Goal: Task Accomplishment & Management: Manage account settings

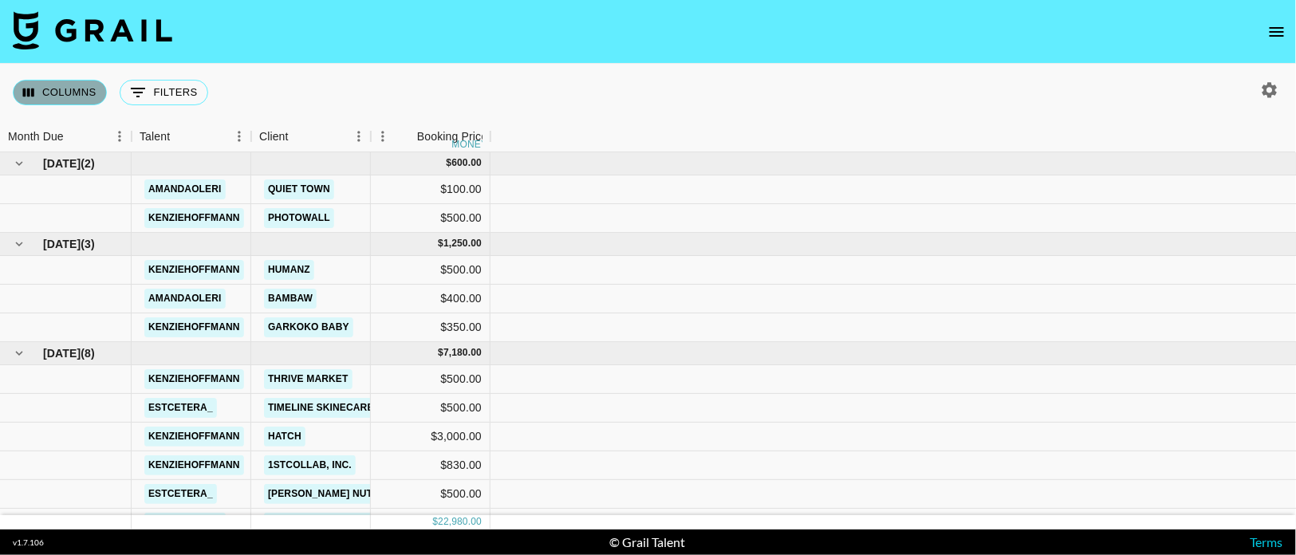
click at [65, 85] on button "Columns" at bounding box center [60, 93] width 94 height 26
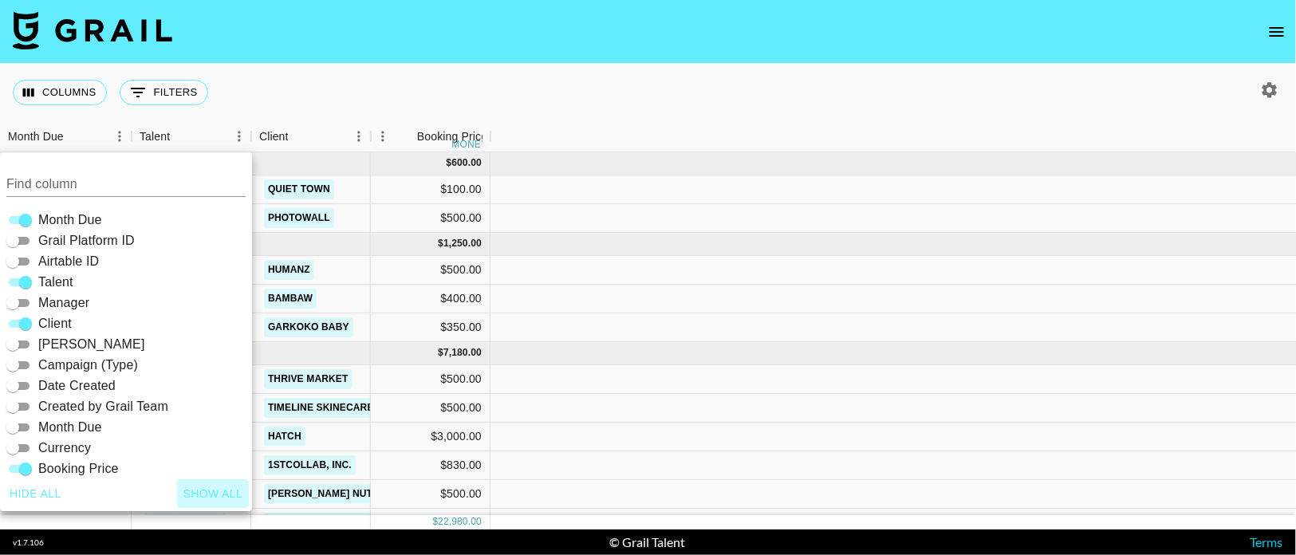
click at [202, 487] on button "Show all" at bounding box center [213, 494] width 73 height 30
checkbox input "true"
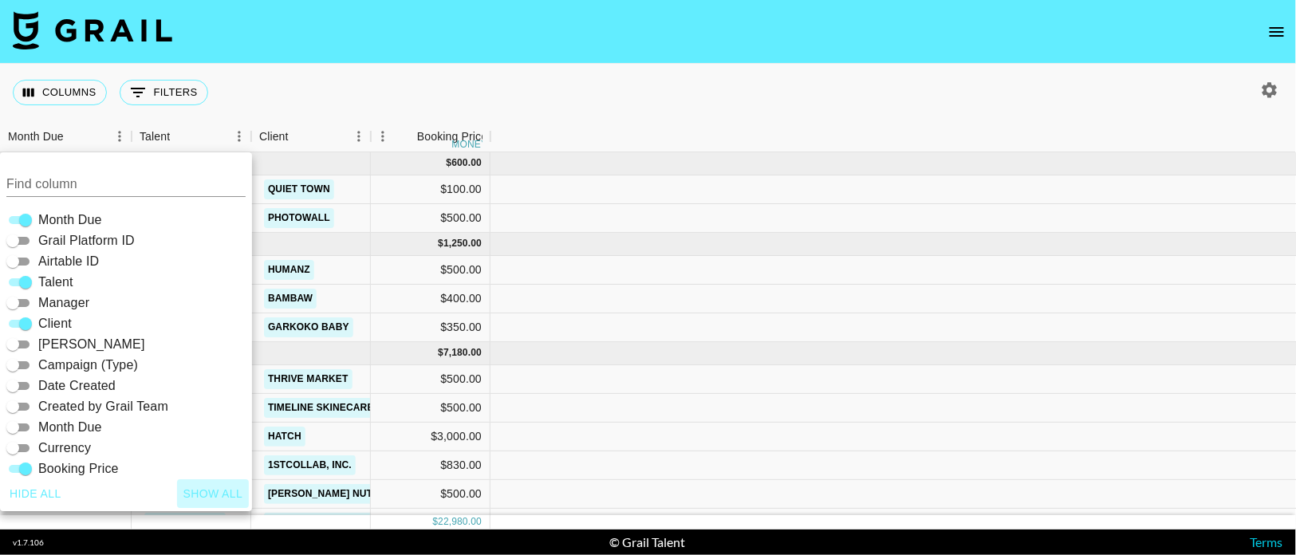
checkbox input "true"
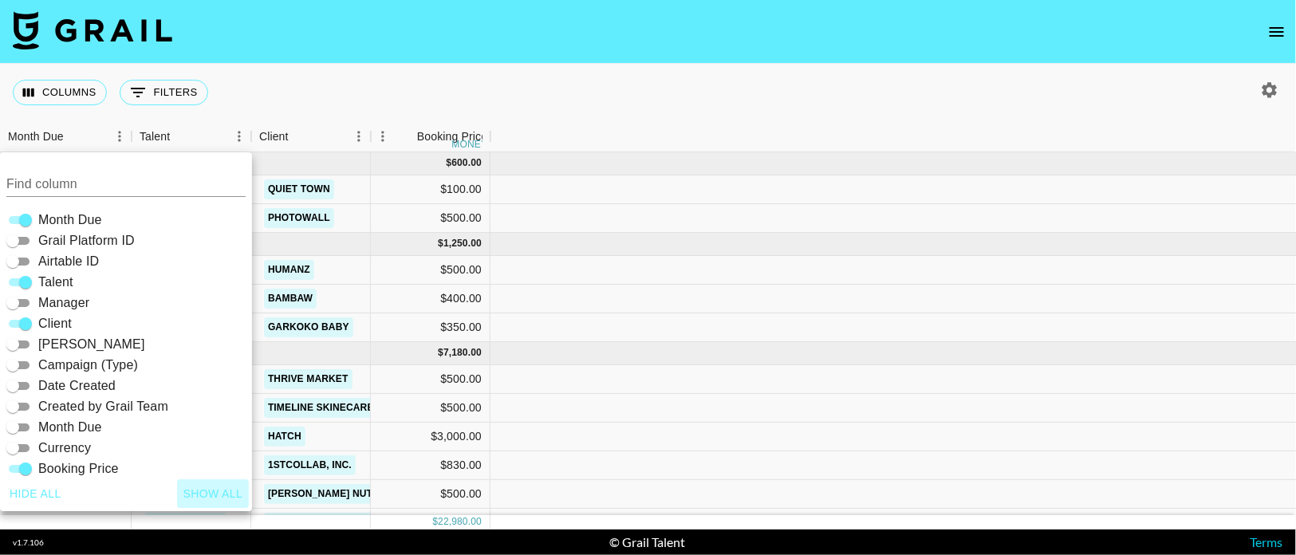
checkbox input "true"
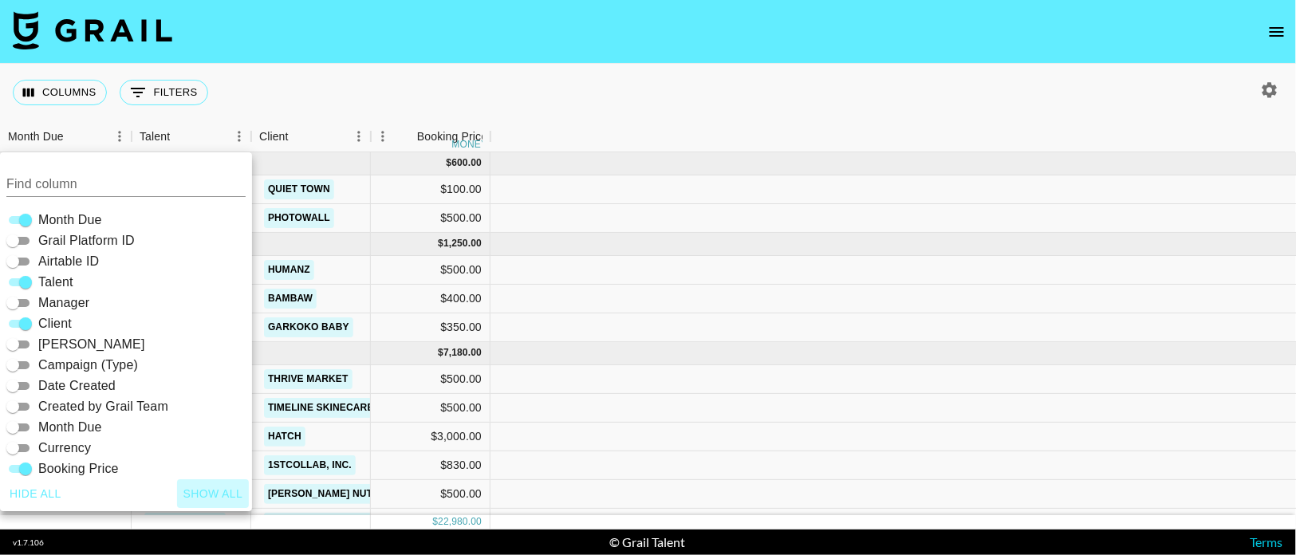
checkbox input "true"
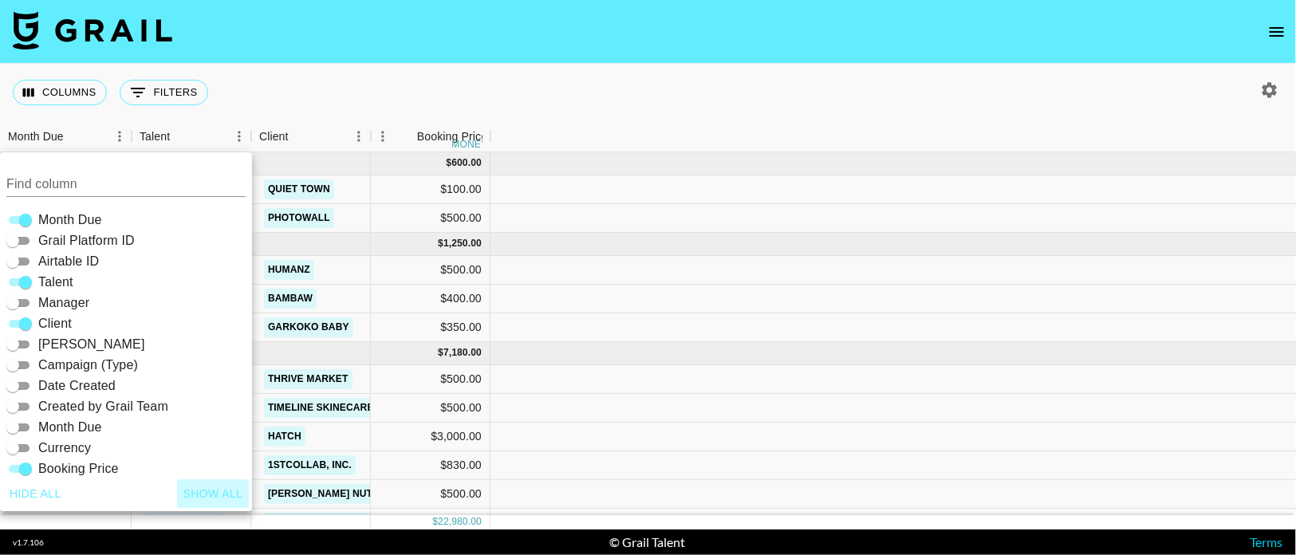
checkbox input "true"
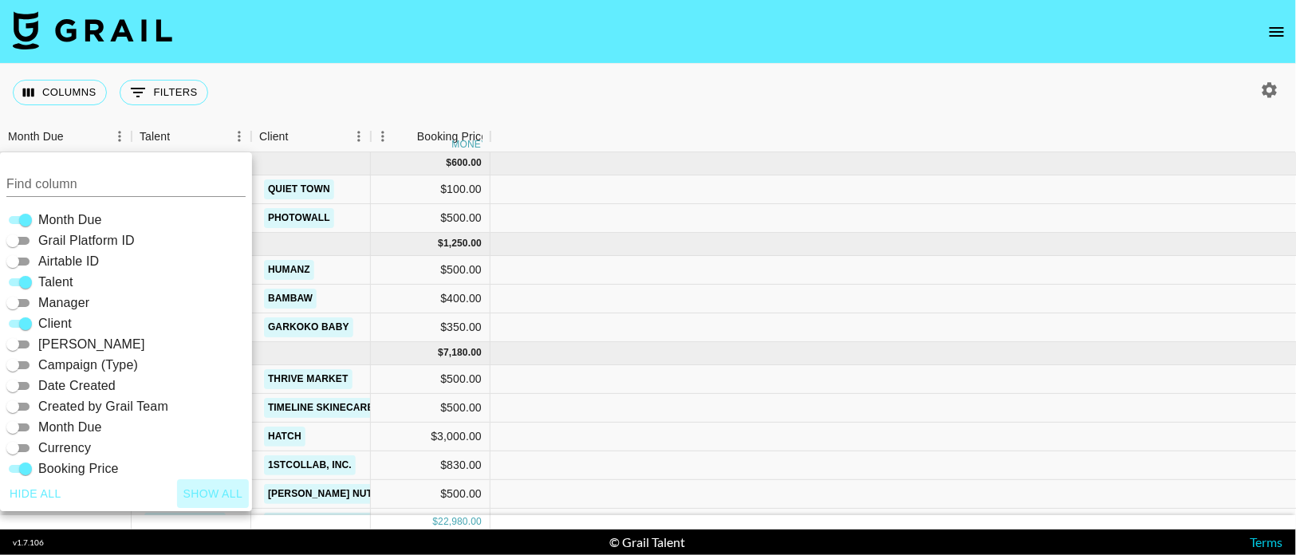
checkbox input "true"
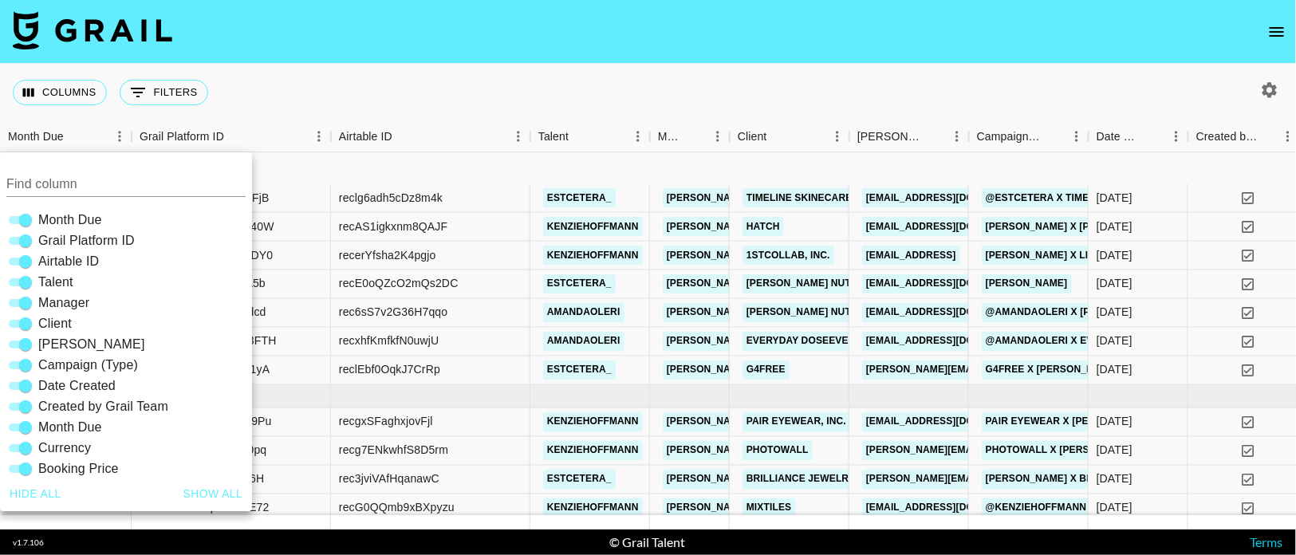
scroll to position [359, 0]
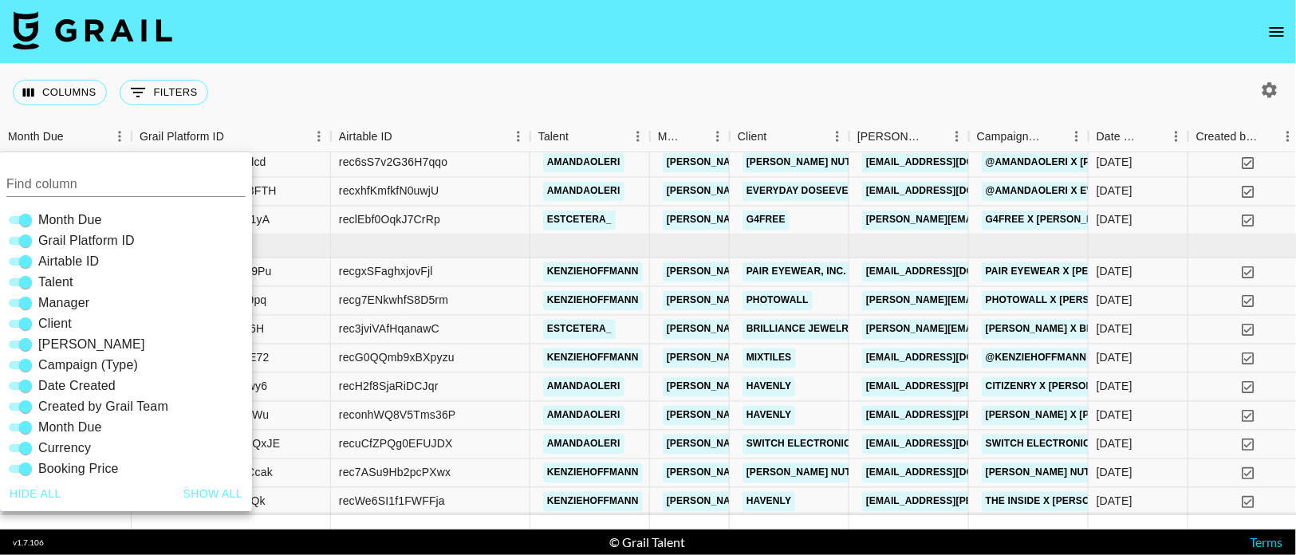
click at [656, 91] on div "Columns 0 Filters + Booking" at bounding box center [648, 92] width 1296 height 57
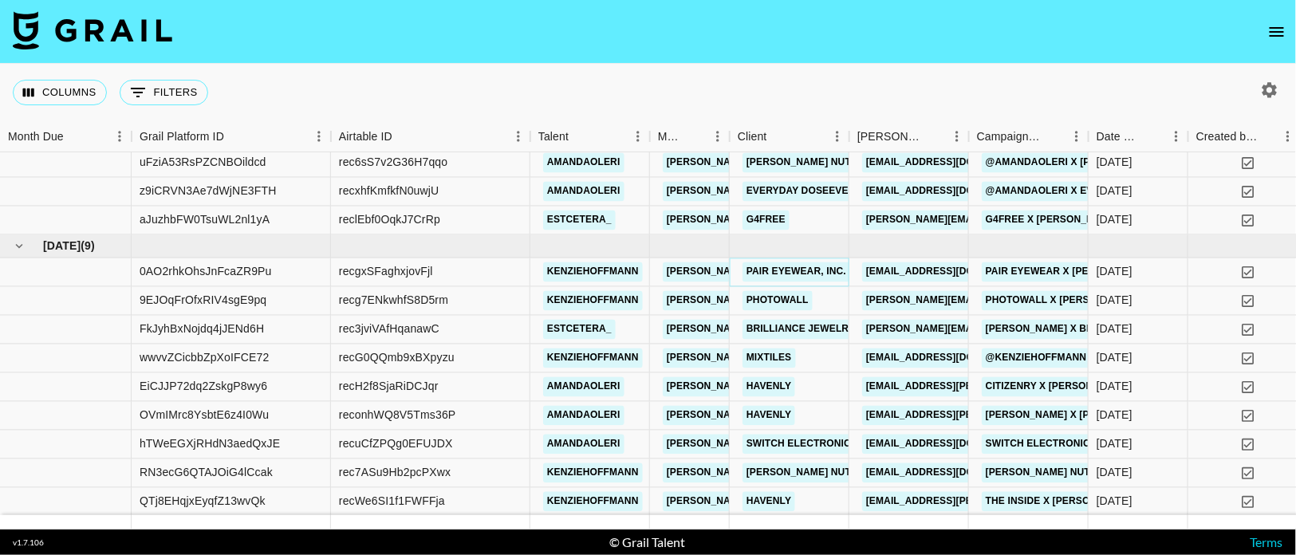
click at [770, 266] on link "Pair Eyewear, Inc." at bounding box center [796, 272] width 108 height 20
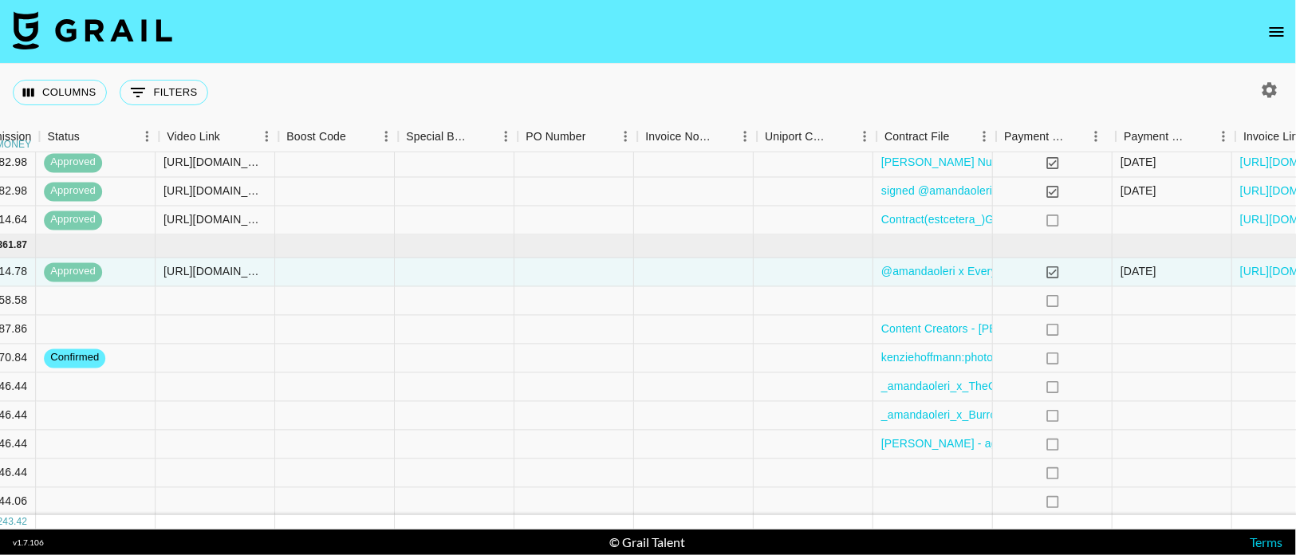
scroll to position [359, 1985]
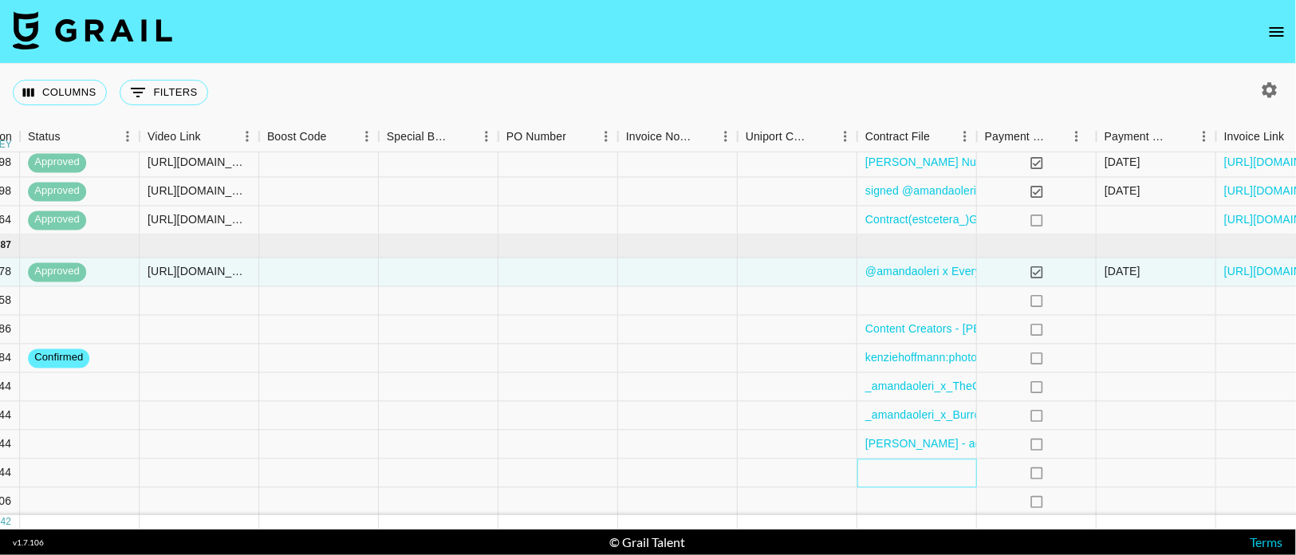
click at [892, 476] on div at bounding box center [917, 473] width 120 height 29
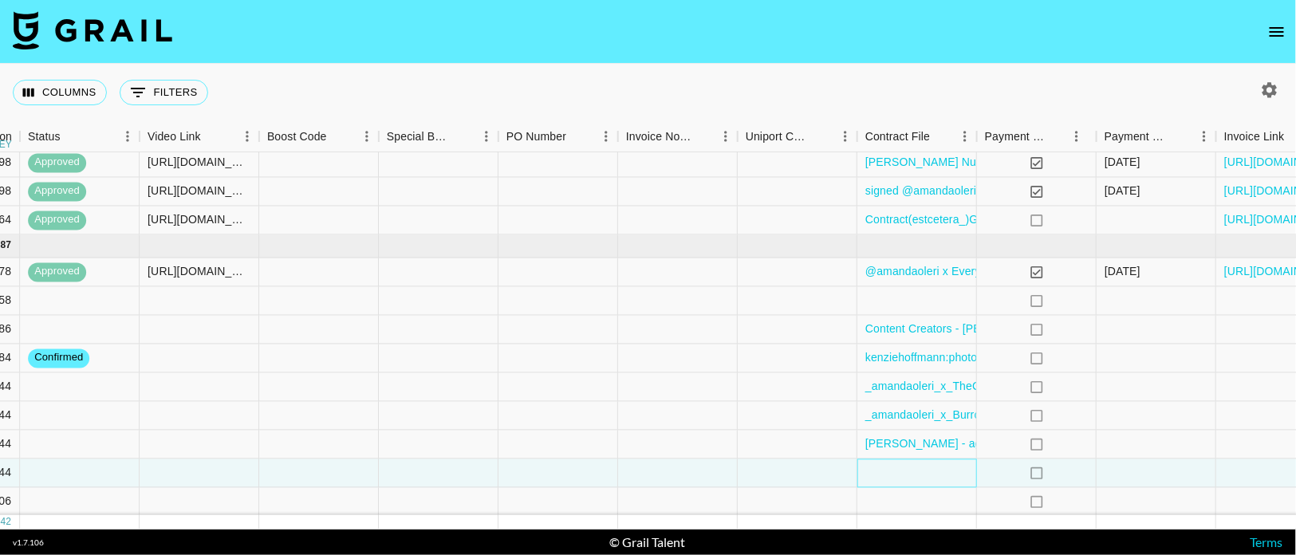
click at [892, 476] on div at bounding box center [917, 473] width 120 height 29
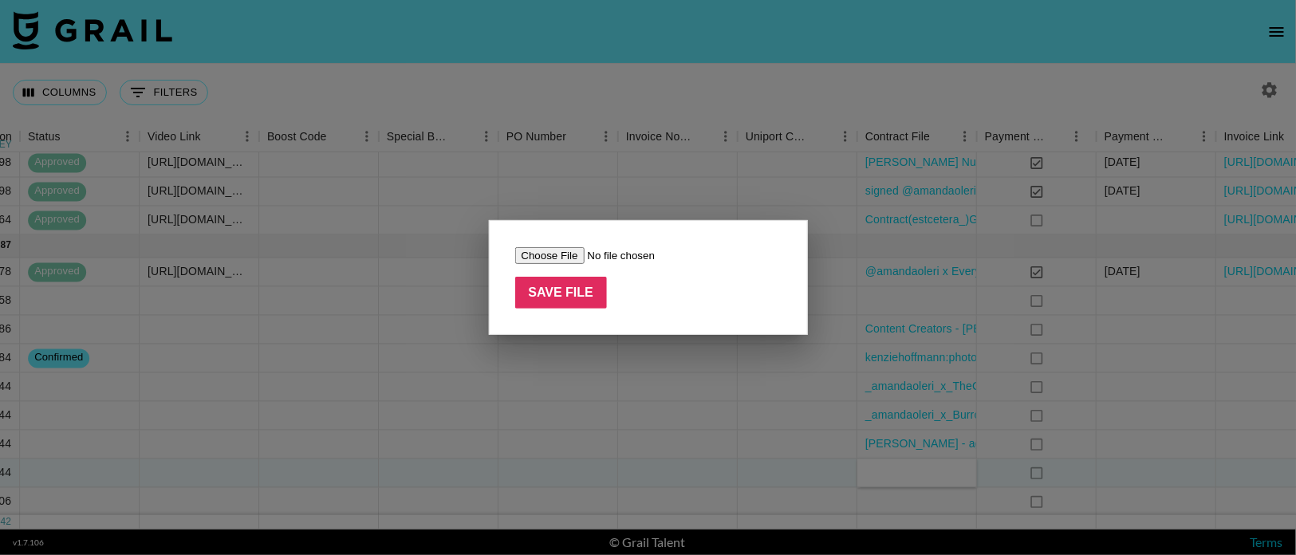
click at [545, 256] on input "file" at bounding box center [616, 255] width 202 height 17
type input "C:\fakepath\[PERSON_NAME] signed.pdf"
click at [592, 295] on input "Save File" at bounding box center [561, 293] width 92 height 32
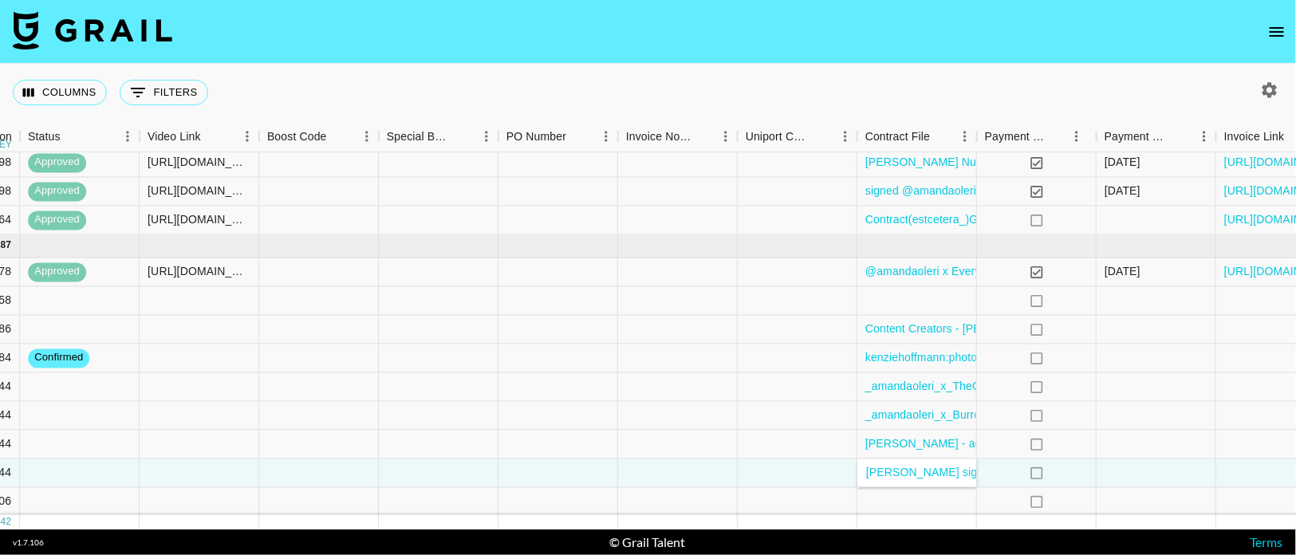
click at [910, 55] on nav at bounding box center [648, 32] width 1296 height 64
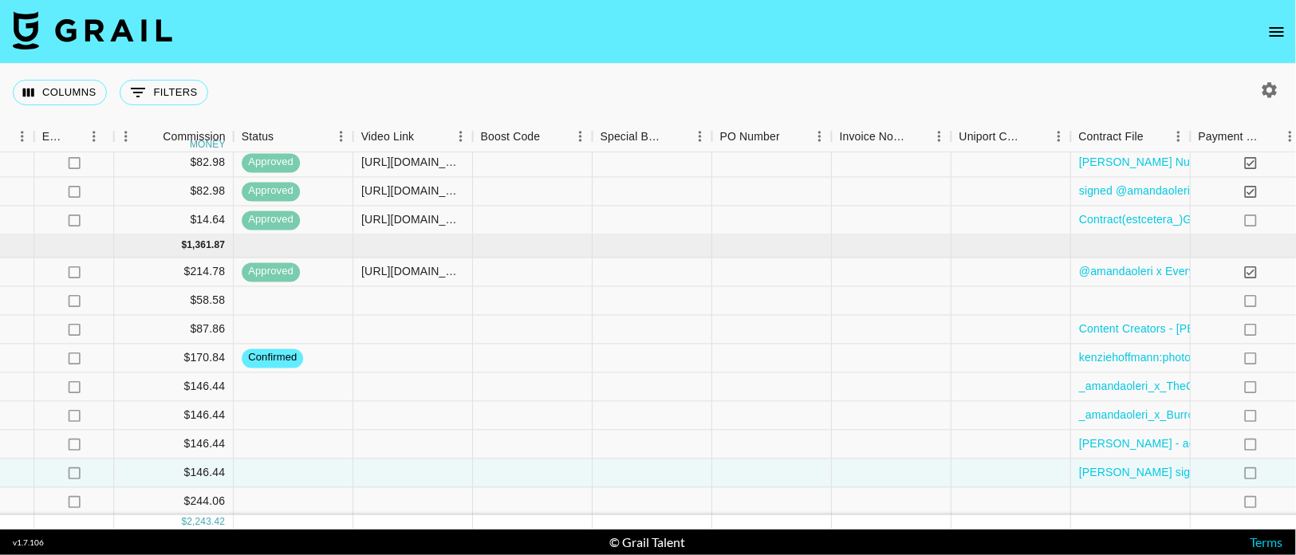
scroll to position [359, 2088]
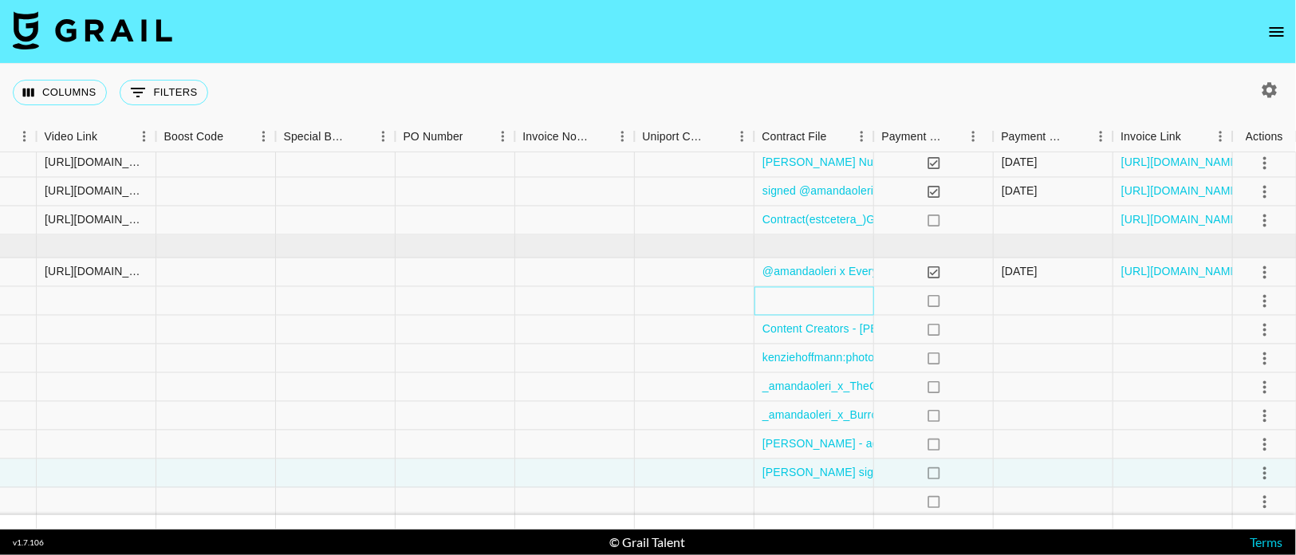
click at [802, 301] on div at bounding box center [814, 301] width 120 height 29
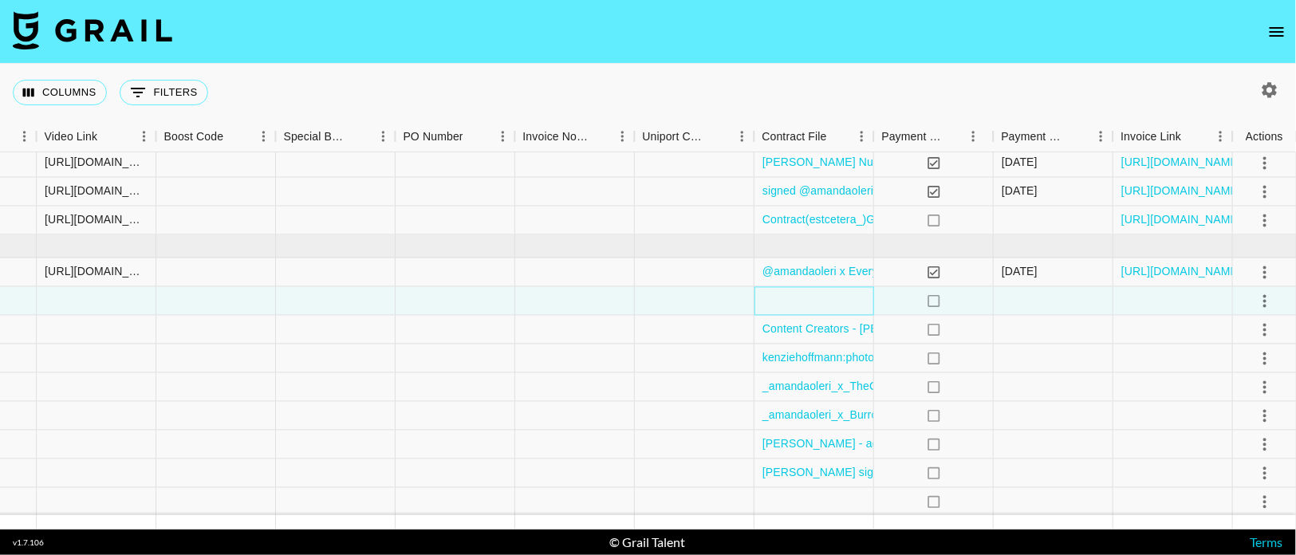
click at [802, 301] on div at bounding box center [814, 301] width 120 height 29
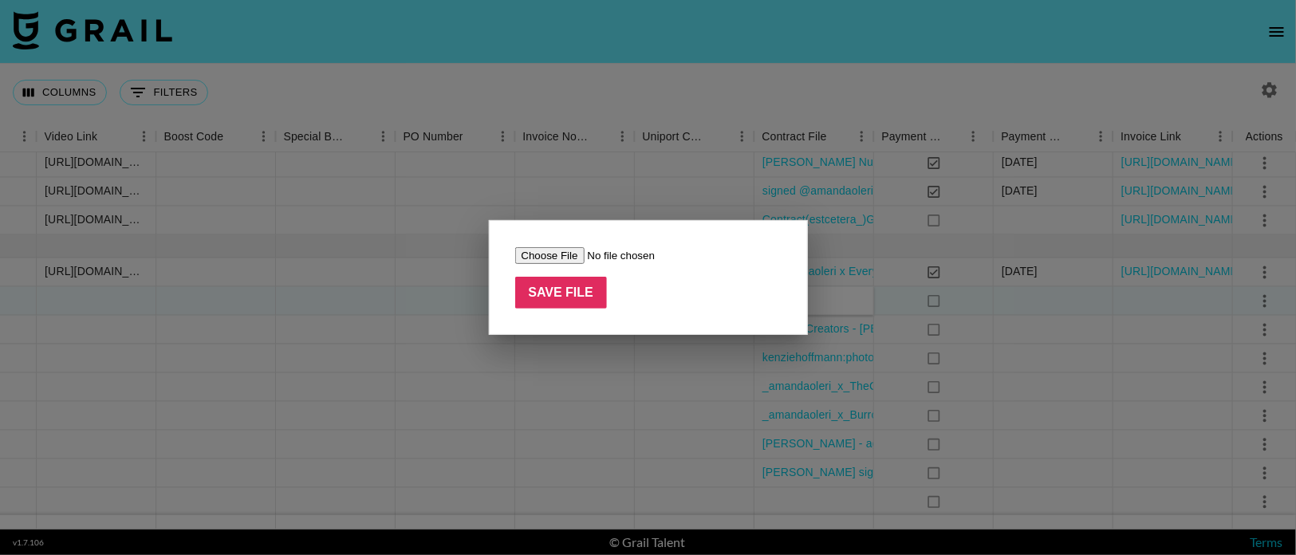
click at [561, 253] on input "file" at bounding box center [616, 255] width 202 height 17
type input "C:\fakepath\kenziehoffmann:photowall signed new .pdf"
click at [557, 305] on input "Save File" at bounding box center [561, 293] width 92 height 32
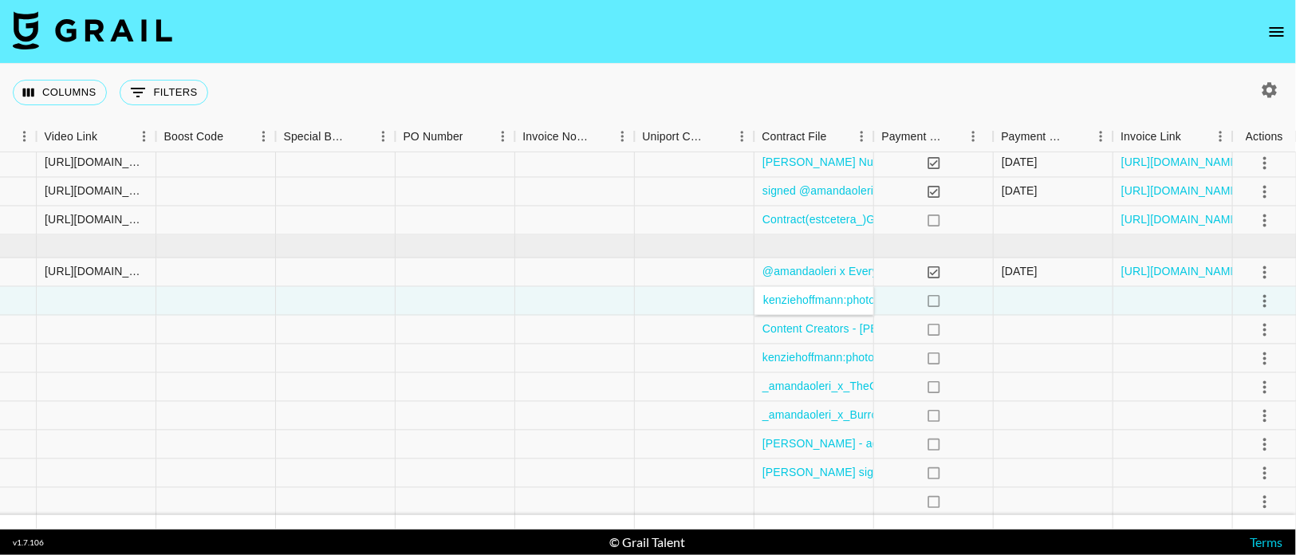
click at [904, 60] on nav at bounding box center [648, 32] width 1296 height 64
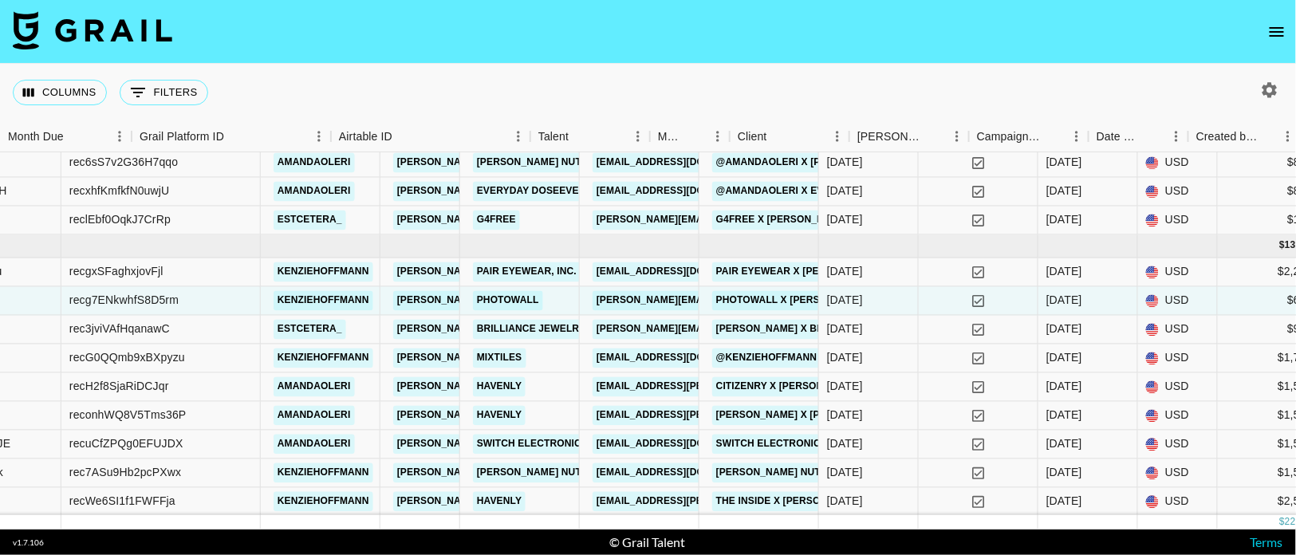
scroll to position [359, 0]
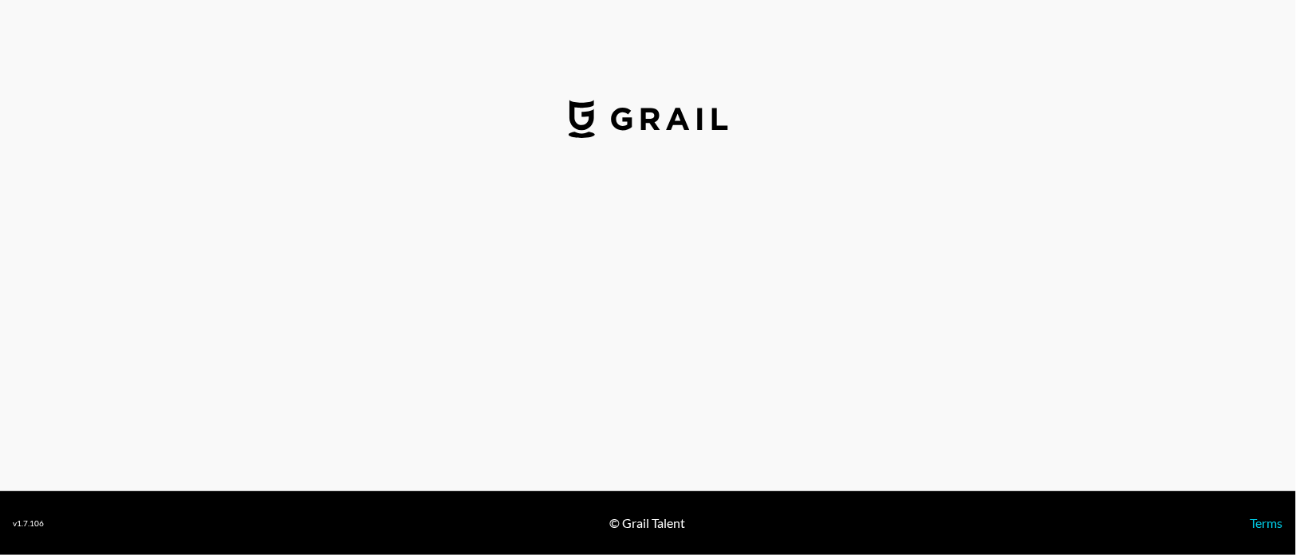
select select "USD"
